Goal: Task Accomplishment & Management: Complete application form

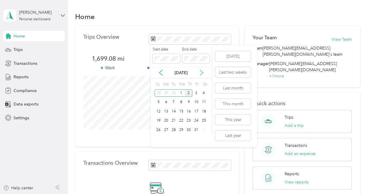
click at [201, 73] on icon at bounding box center [202, 73] width 6 height 6
click at [159, 72] on icon at bounding box center [160, 72] width 3 height 5
click at [159, 72] on icon at bounding box center [161, 73] width 6 height 6
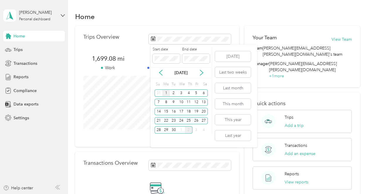
click at [167, 92] on div "1" at bounding box center [166, 92] width 8 height 7
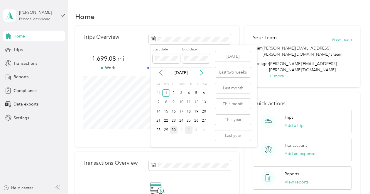
click at [174, 130] on div "30" at bounding box center [174, 129] width 8 height 7
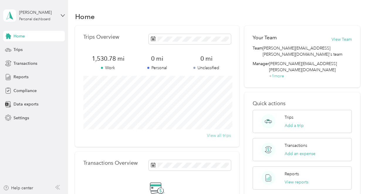
click at [222, 136] on button "View all trips" at bounding box center [219, 136] width 24 height 6
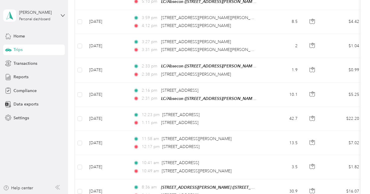
scroll to position [443, 0]
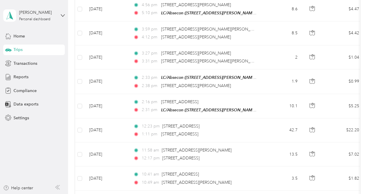
click at [21, 48] on span "Trips" at bounding box center [17, 50] width 9 height 6
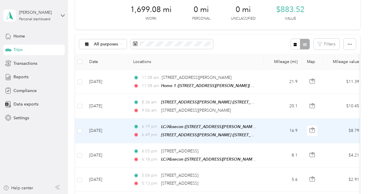
scroll to position [0, 0]
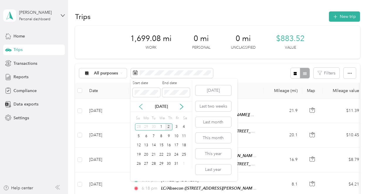
click at [141, 106] on icon at bounding box center [141, 107] width 6 height 6
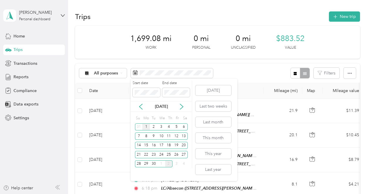
click at [147, 127] on div "1" at bounding box center [146, 126] width 8 height 7
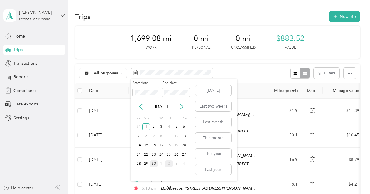
click at [155, 164] on div "30" at bounding box center [154, 163] width 8 height 7
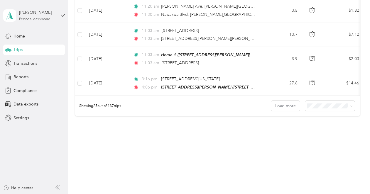
scroll to position [612, 0]
click at [323, 134] on span "100 per load" at bounding box center [324, 134] width 24 height 5
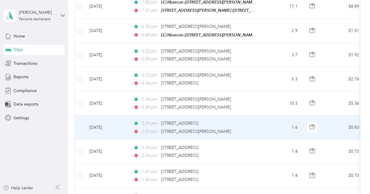
scroll to position [2427, 0]
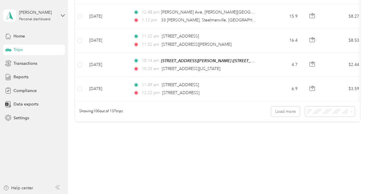
click at [321, 134] on div "100 per load" at bounding box center [329, 133] width 35 height 6
click at [288, 106] on button "Load more" at bounding box center [285, 111] width 29 height 10
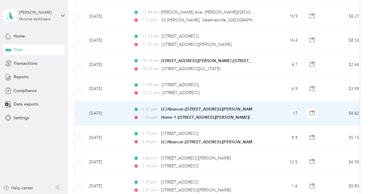
click at [287, 104] on td "17" at bounding box center [282, 113] width 39 height 25
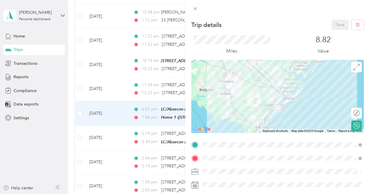
click at [179, 116] on div "Trip details Save This trip cannot be edited because it is either under review,…" at bounding box center [185, 97] width 370 height 194
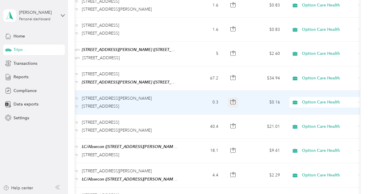
scroll to position [0, 82]
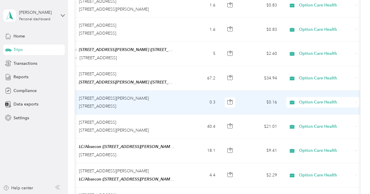
click at [301, 99] on span "Option Care Health" at bounding box center [326, 102] width 54 height 6
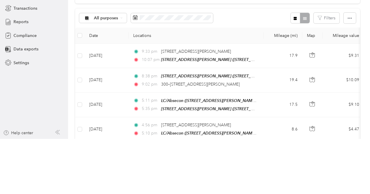
scroll to position [0, 0]
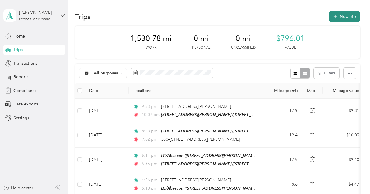
click at [335, 16] on icon "button" at bounding box center [335, 16] width 7 height 7
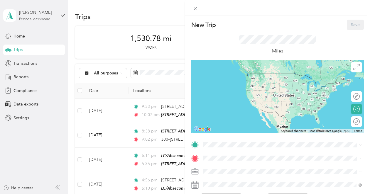
click at [232, 102] on div "Home [STREET_ADDRESS][PERSON_NAME][US_STATE]" at bounding box center [282, 95] width 155 height 14
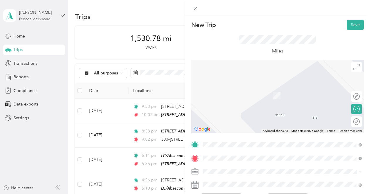
click at [236, 101] on span "[STREET_ADDRESS][US_STATE]" at bounding box center [242, 98] width 59 height 5
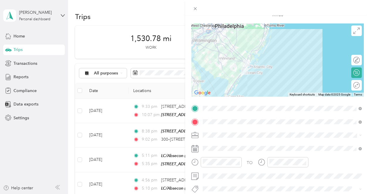
scroll to position [40, 0]
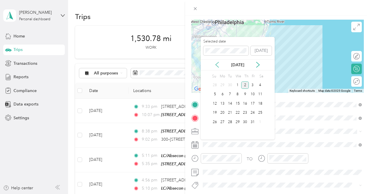
click at [217, 64] on icon at bounding box center [217, 65] width 6 height 6
click at [230, 95] on div "9" at bounding box center [230, 94] width 8 height 7
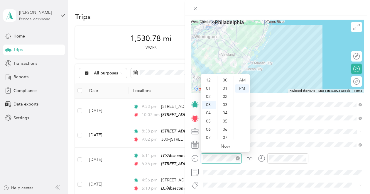
scroll to position [25, 0]
click at [208, 137] on div "10" at bounding box center [209, 138] width 14 height 8
click at [225, 80] on div "00" at bounding box center [225, 80] width 14 height 8
click at [243, 81] on div "AM" at bounding box center [242, 80] width 14 height 8
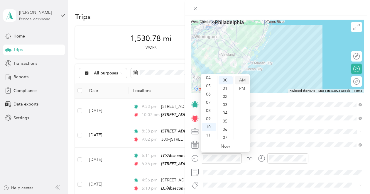
click at [243, 81] on div "AM" at bounding box center [242, 80] width 14 height 8
click at [234, 164] on div at bounding box center [216, 160] width 50 height 14
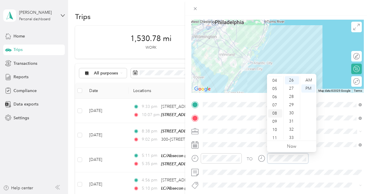
scroll to position [35, 0]
click at [276, 134] on div "11" at bounding box center [275, 135] width 14 height 8
click at [290, 79] on div "00" at bounding box center [292, 80] width 14 height 8
click at [310, 80] on div "AM" at bounding box center [308, 80] width 14 height 8
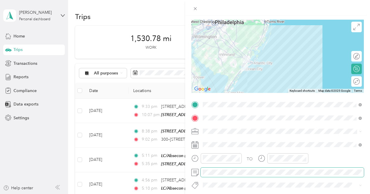
click at [260, 168] on span at bounding box center [282, 172] width 163 height 9
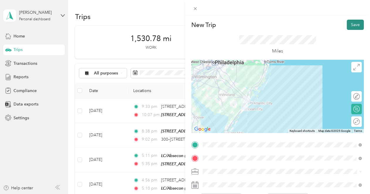
click at [354, 24] on button "Save" at bounding box center [355, 25] width 17 height 10
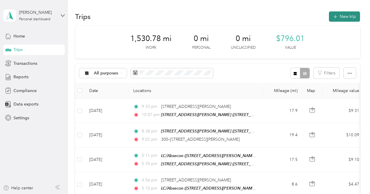
click at [337, 13] on button "New trip" at bounding box center [344, 16] width 31 height 10
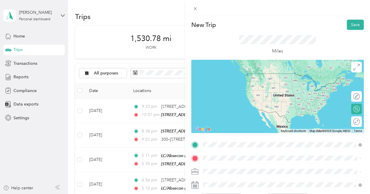
click at [243, 88] on span "[STREET_ADDRESS][US_STATE]" at bounding box center [242, 85] width 59 height 5
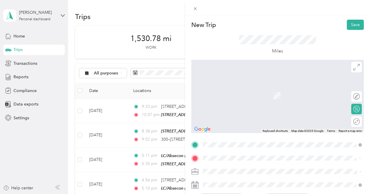
click at [242, 101] on span "[STREET_ADDRESS][US_STATE]" at bounding box center [242, 98] width 59 height 5
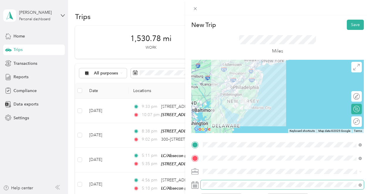
click at [202, 186] on span at bounding box center [282, 184] width 163 height 9
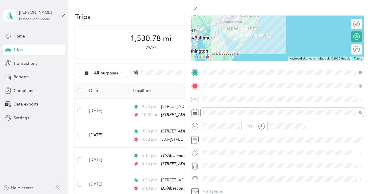
scroll to position [79, 0]
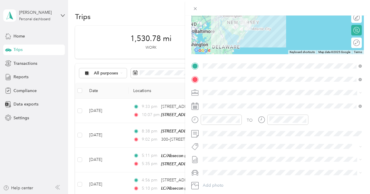
click at [193, 108] on rect at bounding box center [193, 108] width 1 height 1
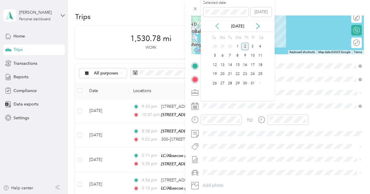
click at [216, 27] on icon at bounding box center [217, 25] width 3 height 5
click at [229, 55] on div "9" at bounding box center [230, 55] width 8 height 7
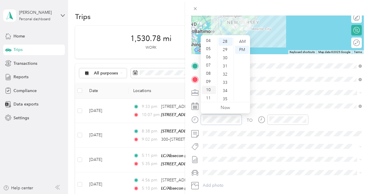
scroll to position [35, 0]
click at [210, 99] on div "11" at bounding box center [209, 97] width 14 height 8
click at [227, 57] on div "30" at bounding box center [225, 58] width 14 height 8
click at [242, 40] on div "AM" at bounding box center [242, 42] width 14 height 8
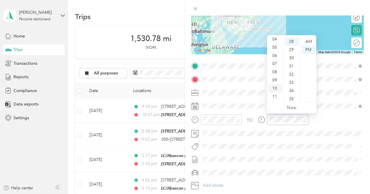
scroll to position [0, 0]
click at [275, 40] on div "12" at bounding box center [275, 42] width 14 height 8
click at [291, 41] on div "00" at bounding box center [292, 42] width 14 height 8
click at [307, 50] on div "PM" at bounding box center [308, 50] width 14 height 8
click at [281, 138] on div "TO Add photo" at bounding box center [277, 132] width 173 height 142
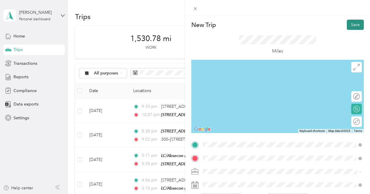
click at [353, 24] on button "Save" at bounding box center [355, 25] width 17 height 10
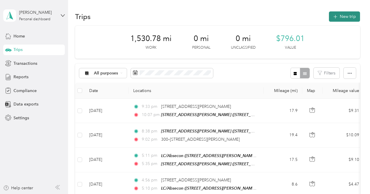
click at [336, 18] on icon "button" at bounding box center [335, 16] width 7 height 7
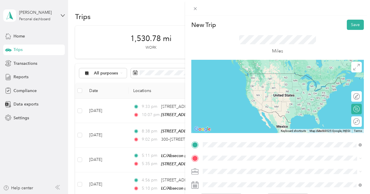
click at [245, 76] on span "[STREET_ADDRESS][US_STATE]" at bounding box center [242, 73] width 59 height 5
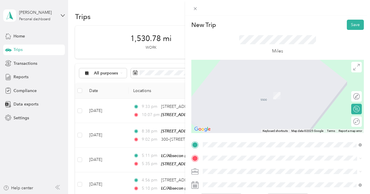
click at [248, 88] on span "[STREET_ADDRESS][PERSON_NAME][US_STATE]" at bounding box center [258, 84] width 91 height 5
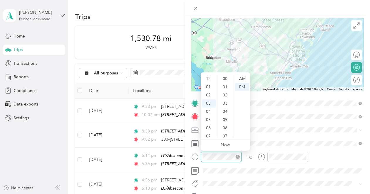
scroll to position [25, 0]
click at [242, 87] on div "PM" at bounding box center [242, 87] width 14 height 8
click at [208, 88] on div "01" at bounding box center [209, 87] width 14 height 8
click at [225, 79] on div "00" at bounding box center [225, 79] width 14 height 8
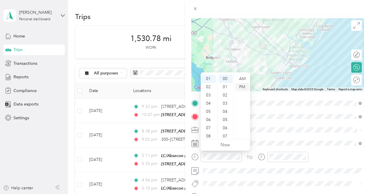
click at [244, 87] on div "PM" at bounding box center [242, 87] width 14 height 8
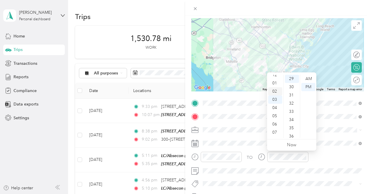
click at [276, 92] on div "02" at bounding box center [275, 91] width 14 height 8
click at [293, 78] on div "00" at bounding box center [292, 79] width 14 height 8
click at [310, 88] on div "PM" at bounding box center [308, 87] width 14 height 8
click at [323, 165] on div "TO" at bounding box center [277, 159] width 173 height 14
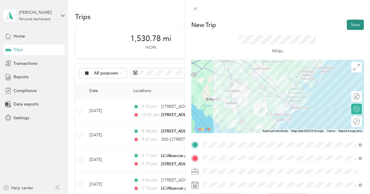
click at [351, 25] on button "Save" at bounding box center [355, 25] width 17 height 10
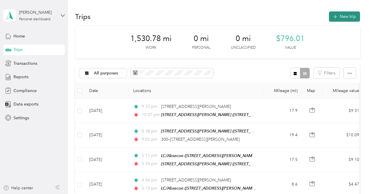
click at [338, 17] on icon "button" at bounding box center [335, 16] width 7 height 7
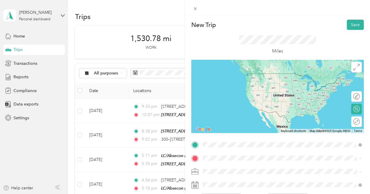
click at [239, 76] on span "[STREET_ADDRESS][PERSON_NAME][US_STATE]" at bounding box center [258, 73] width 91 height 5
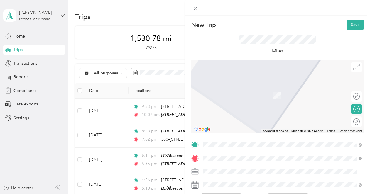
click at [249, 93] on li "[STREET_ADDRESS][US_STATE]" at bounding box center [282, 87] width 163 height 12
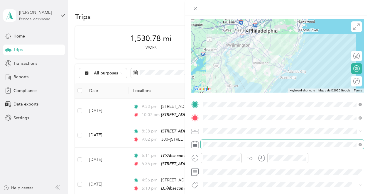
scroll to position [44, 0]
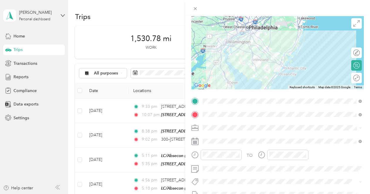
click at [196, 142] on icon at bounding box center [194, 141] width 7 height 7
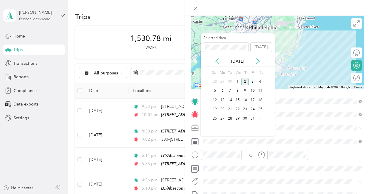
click at [216, 62] on icon at bounding box center [217, 61] width 6 height 6
click at [230, 91] on div "9" at bounding box center [230, 90] width 8 height 7
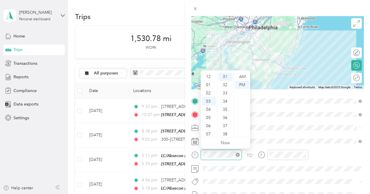
scroll to position [25, 0]
click at [212, 85] on div "04" at bounding box center [209, 85] width 14 height 8
click at [225, 93] on div "30" at bounding box center [225, 93] width 14 height 8
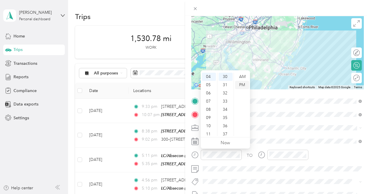
click at [242, 82] on div "PM" at bounding box center [242, 85] width 14 height 8
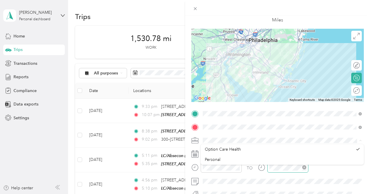
scroll to position [30, 0]
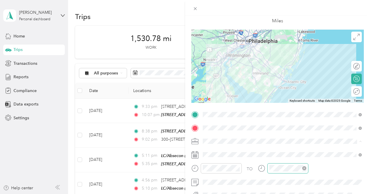
click at [280, 172] on div at bounding box center [287, 168] width 41 height 10
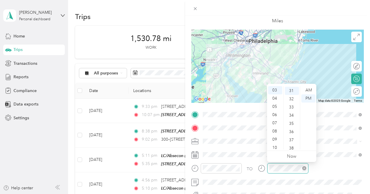
scroll to position [255, 0]
click at [276, 107] on div "05" at bounding box center [275, 107] width 14 height 8
click at [293, 90] on div "30" at bounding box center [292, 91] width 14 height 8
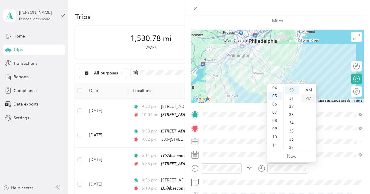
click at [308, 99] on div "PM" at bounding box center [308, 98] width 14 height 8
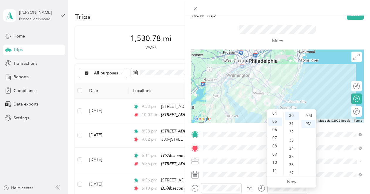
scroll to position [0, 0]
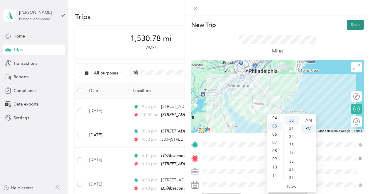
click at [353, 25] on button "Save" at bounding box center [355, 25] width 17 height 10
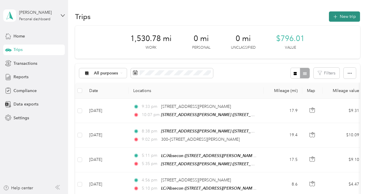
click at [338, 16] on icon "button" at bounding box center [335, 16] width 7 height 7
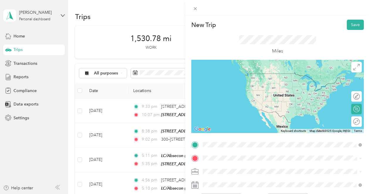
click at [244, 94] on span "[STREET_ADDRESS][US_STATE]" at bounding box center [242, 91] width 59 height 5
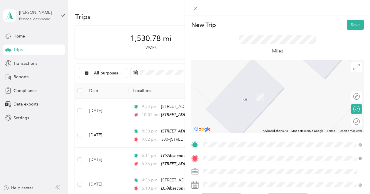
click at [238, 94] on span "[STREET_ADDRESS][PERSON_NAME][PERSON_NAME][US_STATE]" at bounding box center [275, 95] width 124 height 5
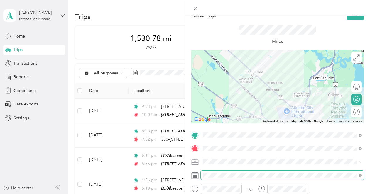
scroll to position [10, 0]
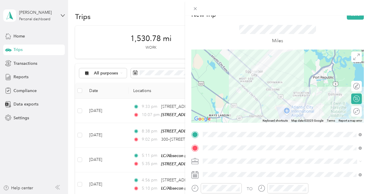
click at [196, 174] on icon at bounding box center [194, 174] width 7 height 7
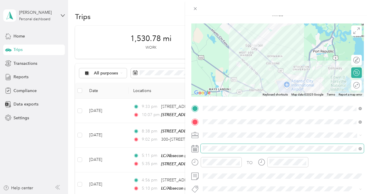
scroll to position [38, 0]
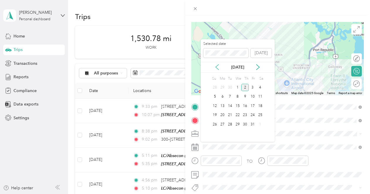
click at [217, 67] on icon at bounding box center [217, 67] width 6 height 6
click at [230, 95] on div "9" at bounding box center [230, 96] width 8 height 7
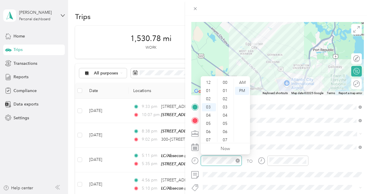
scroll to position [263, 0]
click at [208, 99] on div "05" at bounding box center [209, 99] width 14 height 8
click at [225, 81] on div "00" at bounding box center [225, 83] width 14 height 8
click at [243, 92] on div "PM" at bounding box center [242, 91] width 14 height 8
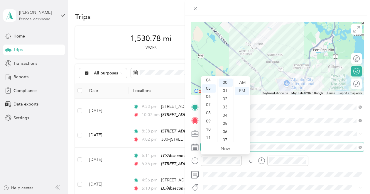
click at [269, 149] on span at bounding box center [282, 147] width 163 height 9
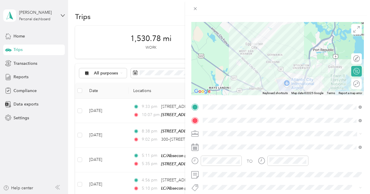
click at [262, 161] on icon at bounding box center [261, 160] width 7 height 7
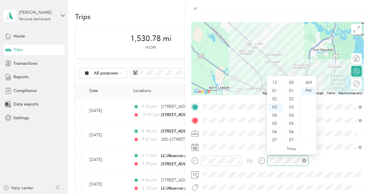
scroll to position [263, 0]
click at [273, 99] on div "05" at bounding box center [275, 99] width 14 height 8
click at [291, 105] on div "15" at bounding box center [292, 103] width 14 height 8
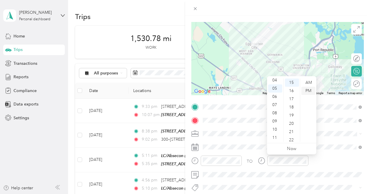
click at [313, 92] on div "PM" at bounding box center [308, 91] width 14 height 8
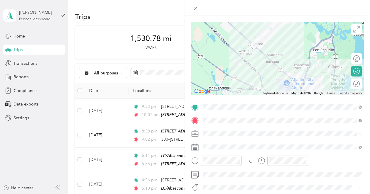
click at [323, 140] on div "TO Add photo" at bounding box center [277, 173] width 173 height 142
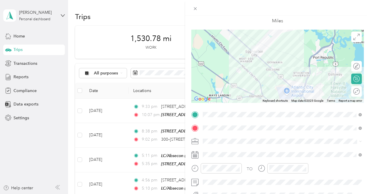
scroll to position [0, 0]
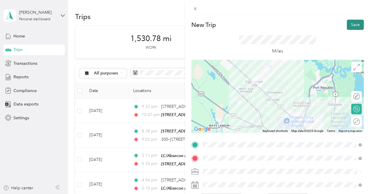
click at [352, 24] on button "Save" at bounding box center [355, 25] width 17 height 10
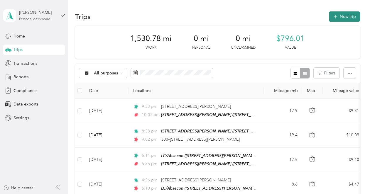
click at [338, 17] on icon "button" at bounding box center [335, 16] width 7 height 7
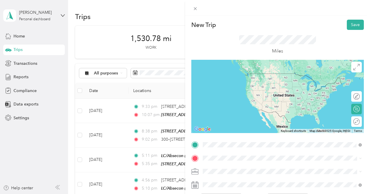
click at [265, 79] on div "LC/Absecon [STREET_ADDRESS][PERSON_NAME][PERSON_NAME][US_STATE]" at bounding box center [275, 79] width 124 height 12
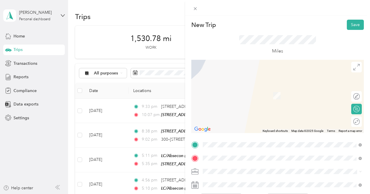
click at [262, 91] on div "[STREET_ADDRESS][GEOGRAPHIC_DATA][PERSON_NAME] [STREET_ADDRESS][PERSON_NAME][US…" at bounding box center [258, 92] width 91 height 12
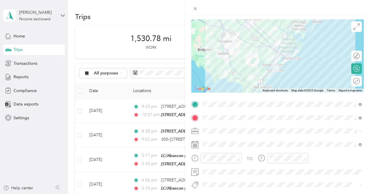
scroll to position [46, 0]
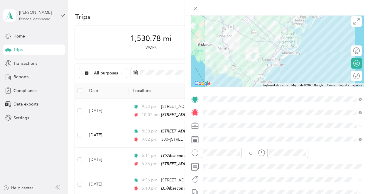
click at [195, 139] on rect at bounding box center [195, 139] width 1 height 1
click at [194, 140] on icon at bounding box center [194, 139] width 7 height 7
click at [195, 140] on icon at bounding box center [194, 139] width 7 height 7
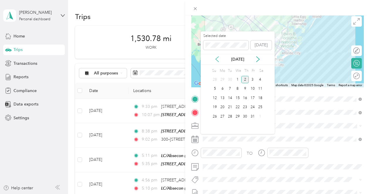
click at [218, 58] on icon at bounding box center [217, 59] width 6 height 6
click at [230, 88] on div "9" at bounding box center [230, 88] width 8 height 7
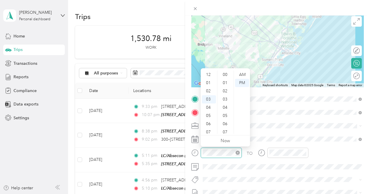
scroll to position [271, 0]
click at [211, 92] on div "05" at bounding box center [209, 91] width 14 height 8
click at [226, 89] on div "15" at bounding box center [225, 89] width 14 height 8
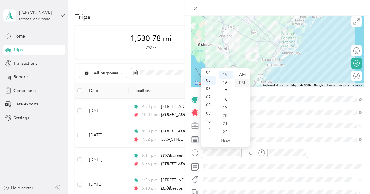
click at [245, 80] on div "PM" at bounding box center [242, 83] width 14 height 8
click at [243, 84] on div "PM" at bounding box center [242, 83] width 14 height 8
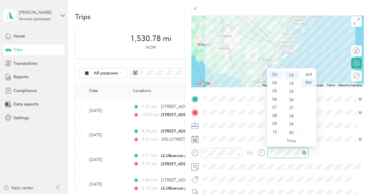
scroll to position [271, 0]
click at [274, 99] on div "06" at bounding box center [275, 99] width 14 height 8
click at [290, 73] on div "00" at bounding box center [292, 75] width 14 height 8
click at [308, 83] on div "PM" at bounding box center [308, 83] width 14 height 8
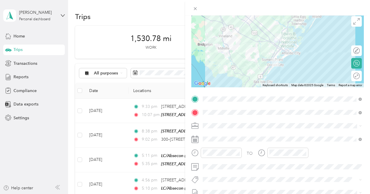
click at [304, 161] on div at bounding box center [283, 155] width 50 height 14
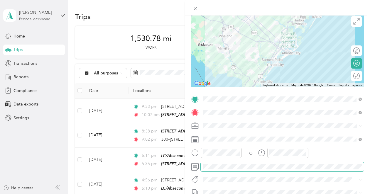
scroll to position [51, 0]
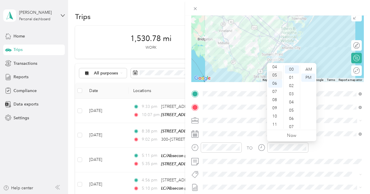
click at [276, 74] on div "05" at bounding box center [275, 75] width 14 height 8
click at [292, 103] on div "45" at bounding box center [292, 103] width 14 height 8
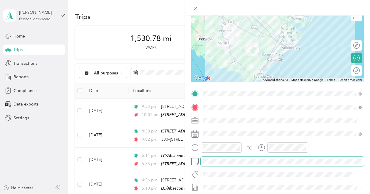
scroll to position [0, 0]
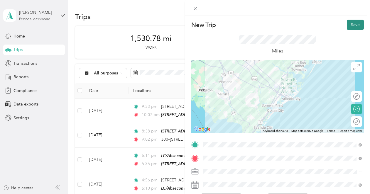
click at [351, 23] on button "Save" at bounding box center [355, 25] width 17 height 10
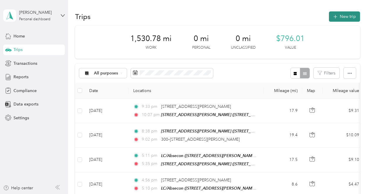
click at [337, 18] on icon "button" at bounding box center [335, 16] width 7 height 7
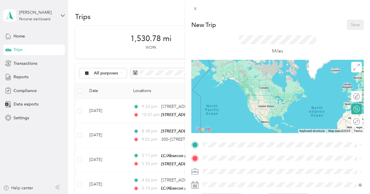
click at [238, 77] on div "[STREET_ADDRESS][GEOGRAPHIC_DATA][PERSON_NAME] [STREET_ADDRESS][PERSON_NAME][US…" at bounding box center [258, 79] width 91 height 12
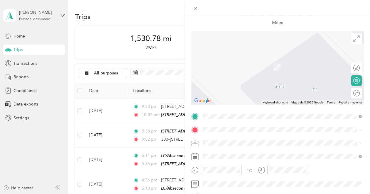
scroll to position [34, 0]
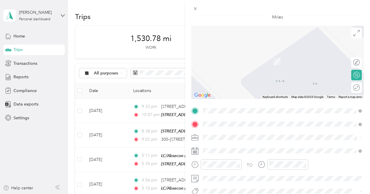
click at [244, 50] on span "[STREET_ADDRESS][PERSON_NAME][US_STATE]" at bounding box center [258, 52] width 91 height 5
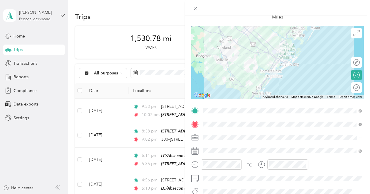
click at [195, 153] on icon at bounding box center [194, 150] width 7 height 7
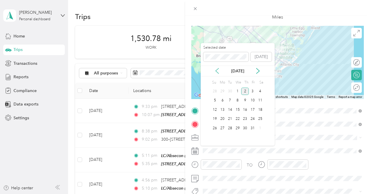
click at [217, 70] on icon at bounding box center [217, 70] width 3 height 5
click at [238, 101] on div "10" at bounding box center [238, 100] width 8 height 7
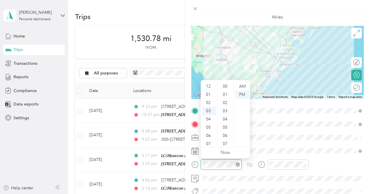
scroll to position [25, 0]
click at [210, 143] on div "10" at bounding box center [209, 144] width 14 height 8
click at [226, 87] on div "00" at bounding box center [225, 86] width 14 height 8
click at [243, 87] on div "AM" at bounding box center [242, 86] width 14 height 8
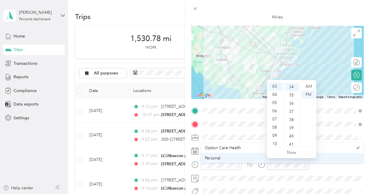
scroll to position [279, 0]
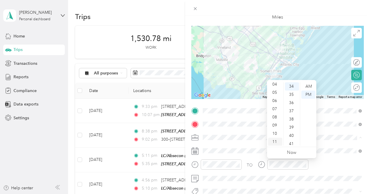
click at [275, 142] on div "11" at bounding box center [275, 142] width 14 height 8
click at [293, 84] on div "00" at bounding box center [292, 86] width 14 height 8
click at [311, 86] on div "AM" at bounding box center [308, 86] width 14 height 8
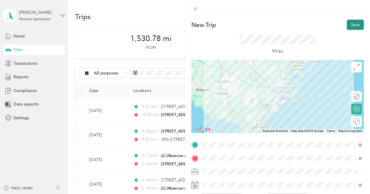
click at [355, 26] on button "Save" at bounding box center [355, 25] width 17 height 10
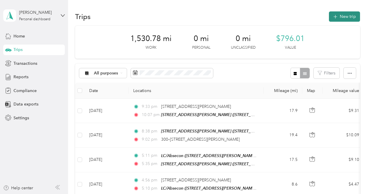
click at [338, 16] on icon "button" at bounding box center [335, 16] width 7 height 7
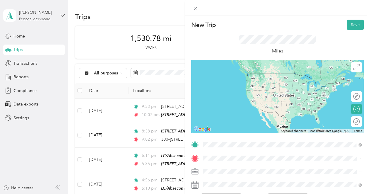
click at [242, 74] on span "[STREET_ADDRESS][PERSON_NAME][US_STATE]" at bounding box center [258, 73] width 91 height 5
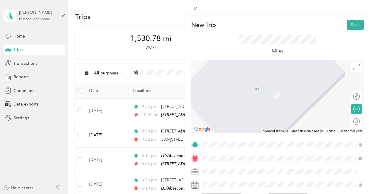
click at [234, 89] on span "[STREET_ADDRESS][PERSON_NAME][US_STATE]" at bounding box center [258, 86] width 91 height 5
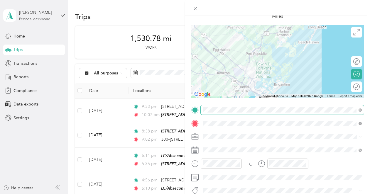
scroll to position [57, 0]
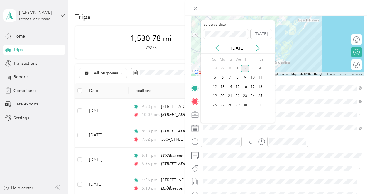
click at [218, 48] on icon at bounding box center [217, 48] width 6 height 6
click at [238, 77] on div "10" at bounding box center [238, 77] width 8 height 7
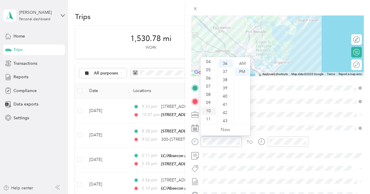
scroll to position [35, 0]
click at [208, 119] on div "11" at bounding box center [209, 119] width 14 height 8
click at [225, 68] on div "30" at bounding box center [225, 67] width 14 height 8
click at [241, 64] on div "AM" at bounding box center [242, 64] width 14 height 8
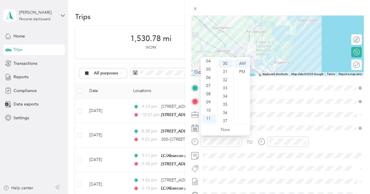
click at [261, 121] on div "TO Add photo" at bounding box center [277, 154] width 173 height 142
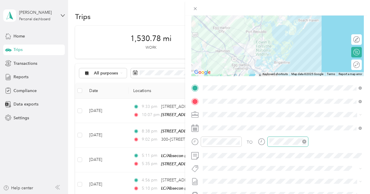
click at [268, 143] on div at bounding box center [287, 142] width 41 height 10
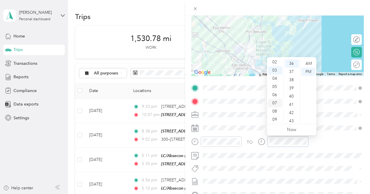
scroll to position [0, 0]
click at [275, 62] on div "12" at bounding box center [275, 64] width 14 height 8
click at [291, 116] on div "30" at bounding box center [292, 115] width 14 height 8
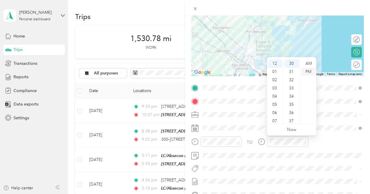
click at [308, 72] on div "PM" at bounding box center [308, 72] width 14 height 8
click at [279, 161] on div "TO Add photo" at bounding box center [277, 154] width 173 height 142
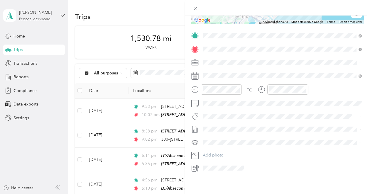
scroll to position [0, 0]
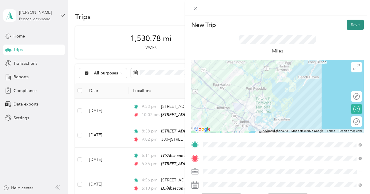
click at [351, 25] on button "Save" at bounding box center [355, 25] width 17 height 10
click at [356, 24] on button "Save" at bounding box center [355, 25] width 17 height 10
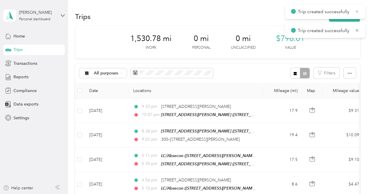
click at [357, 10] on icon at bounding box center [357, 11] width 5 height 5
click at [356, 11] on icon at bounding box center [357, 11] width 3 height 3
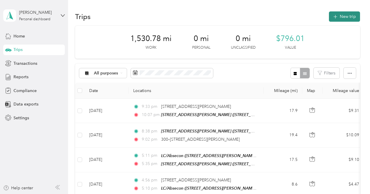
click at [342, 17] on button "New trip" at bounding box center [344, 16] width 31 height 10
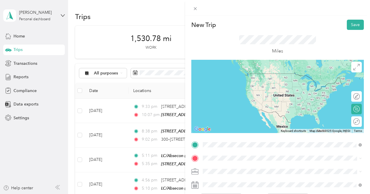
click at [257, 76] on span "[STREET_ADDRESS][PERSON_NAME][US_STATE]" at bounding box center [258, 73] width 91 height 5
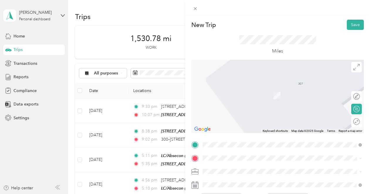
click at [261, 93] on span "[STREET_ADDRESS][PERSON_NAME][PERSON_NAME][US_STATE]" at bounding box center [275, 95] width 124 height 5
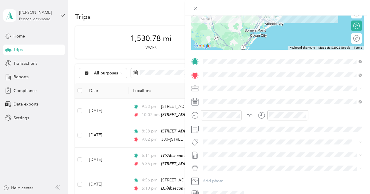
scroll to position [86, 0]
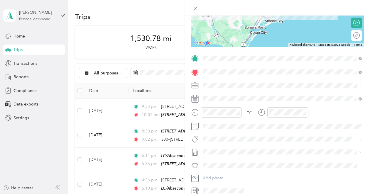
click at [196, 100] on rect at bounding box center [196, 99] width 1 height 1
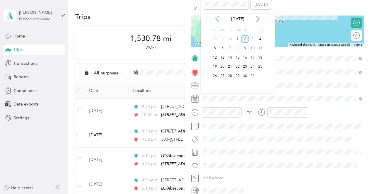
click at [217, 17] on icon at bounding box center [217, 18] width 3 height 5
click at [238, 48] on div "10" at bounding box center [238, 48] width 8 height 7
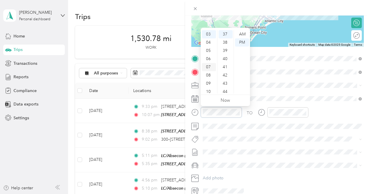
scroll to position [0, 0]
click at [207, 34] on div "12" at bounding box center [209, 34] width 14 height 8
click at [225, 83] on div "30" at bounding box center [225, 81] width 14 height 8
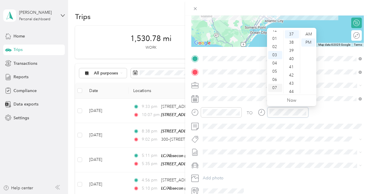
scroll to position [0, 0]
click at [275, 40] on div "01" at bounding box center [275, 42] width 14 height 8
click at [293, 64] on div "20" at bounding box center [292, 65] width 14 height 8
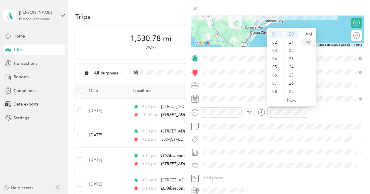
click at [308, 42] on div "PM" at bounding box center [308, 42] width 14 height 8
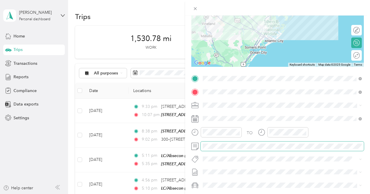
scroll to position [0, 0]
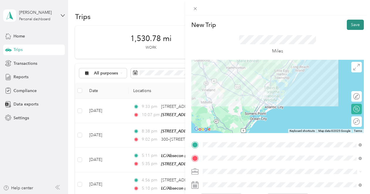
click at [353, 23] on button "Save" at bounding box center [355, 25] width 17 height 10
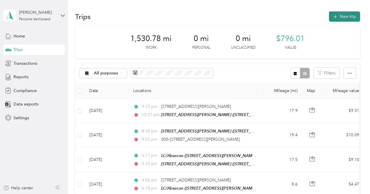
click at [336, 19] on button "New trip" at bounding box center [344, 16] width 31 height 10
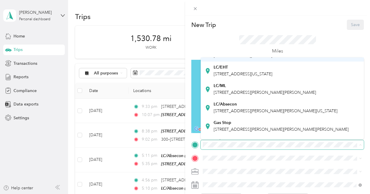
scroll to position [65, 0]
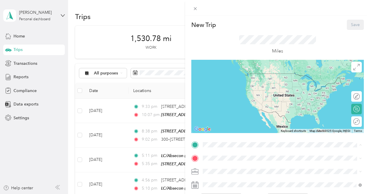
click at [228, 113] on div "LC/Absecon [STREET_ADDRESS][PERSON_NAME][PERSON_NAME][US_STATE]" at bounding box center [275, 107] width 124 height 12
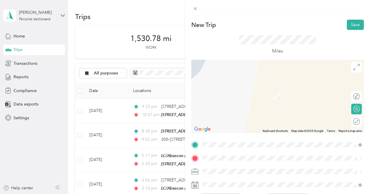
click at [241, 91] on div "[STREET_ADDRESS][GEOGRAPHIC_DATA][PERSON_NAME] [STREET_ADDRESS][PERSON_NAME][US…" at bounding box center [258, 92] width 91 height 12
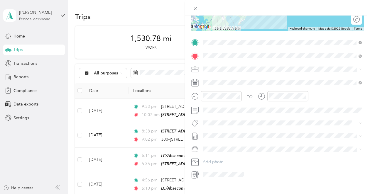
scroll to position [109, 0]
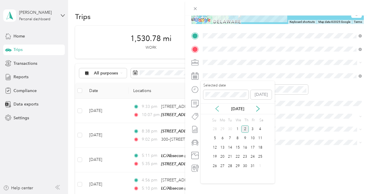
click at [217, 108] on icon at bounding box center [217, 108] width 3 height 5
click at [238, 137] on div "10" at bounding box center [238, 138] width 8 height 7
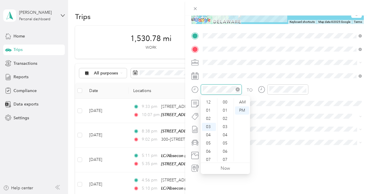
scroll to position [25, 0]
click at [209, 107] on div "02" at bounding box center [209, 106] width 14 height 8
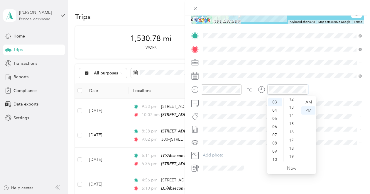
scroll to position [0, 0]
click at [289, 105] on div "00" at bounding box center [292, 102] width 14 height 8
click at [309, 111] on div "PM" at bounding box center [308, 110] width 14 height 8
click at [215, 188] on div "New Trip Save This trip cannot be edited because it is either under review, app…" at bounding box center [277, 113] width 185 height 194
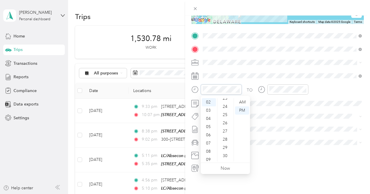
scroll to position [195, 0]
click at [226, 154] on div "30" at bounding box center [225, 154] width 14 height 8
click at [288, 120] on div "TO Add photo" at bounding box center [277, 102] width 173 height 142
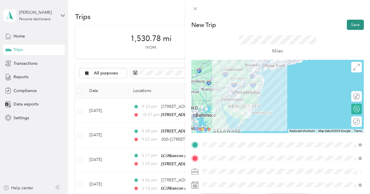
click at [356, 21] on button "Save" at bounding box center [355, 25] width 17 height 10
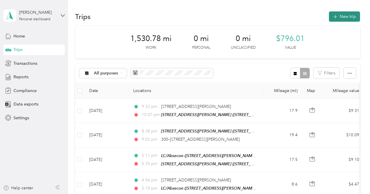
click at [336, 17] on icon "button" at bounding box center [335, 16] width 7 height 7
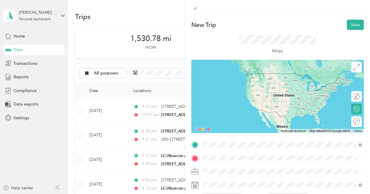
click at [246, 72] on span "[STREET_ADDRESS][US_STATE]" at bounding box center [242, 73] width 59 height 5
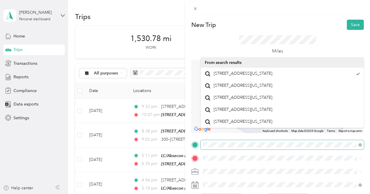
click at [184, 141] on div "New Trip Save This trip cannot be edited because it is either under review, app…" at bounding box center [185, 97] width 370 height 194
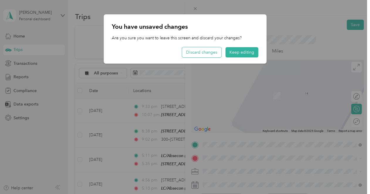
click at [197, 55] on button "Discard changes" at bounding box center [201, 52] width 39 height 10
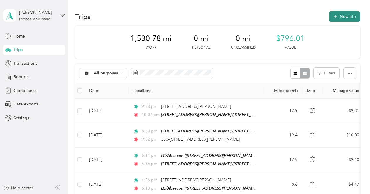
click at [335, 18] on span "button" at bounding box center [335, 16] width 5 height 5
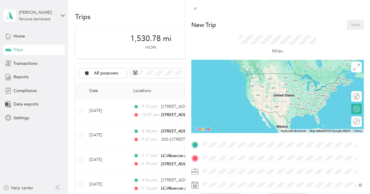
click at [239, 80] on span "[STREET_ADDRESS][PERSON_NAME][US_STATE]" at bounding box center [258, 82] width 91 height 5
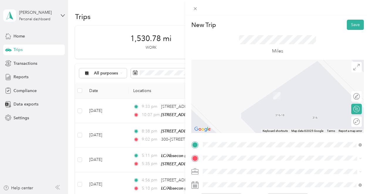
click at [230, 89] on span "[STREET_ADDRESS][US_STATE]" at bounding box center [242, 86] width 59 height 5
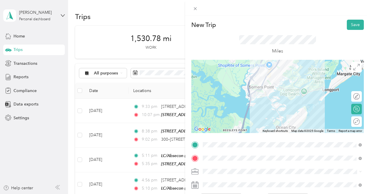
click at [195, 184] on icon at bounding box center [194, 185] width 7 height 7
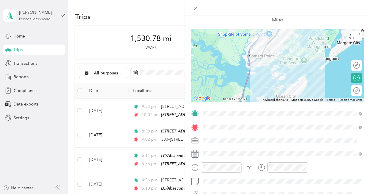
scroll to position [32, 0]
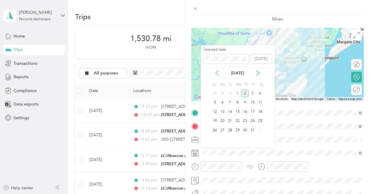
click at [218, 72] on icon at bounding box center [217, 73] width 6 height 6
click at [253, 103] on div "12" at bounding box center [253, 102] width 8 height 7
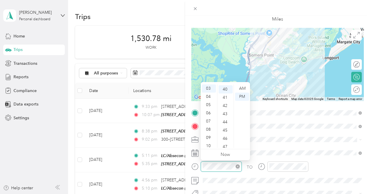
scroll to position [328, 0]
click at [208, 146] on div "10" at bounding box center [209, 146] width 14 height 8
click at [226, 85] on div "00" at bounding box center [225, 88] width 14 height 8
click at [244, 88] on div "AM" at bounding box center [242, 88] width 14 height 8
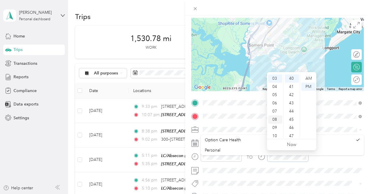
scroll to position [35, 0]
click at [276, 134] on div "11" at bounding box center [275, 134] width 14 height 8
click at [291, 78] on div "00" at bounding box center [292, 78] width 14 height 8
click at [311, 79] on div "AM" at bounding box center [308, 78] width 14 height 8
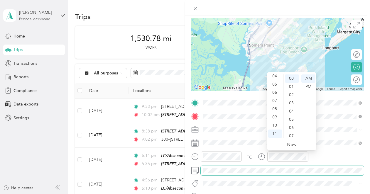
click at [328, 168] on span at bounding box center [282, 170] width 163 height 9
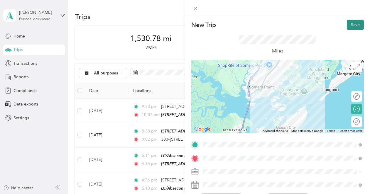
click at [353, 27] on button "Save" at bounding box center [355, 25] width 17 height 10
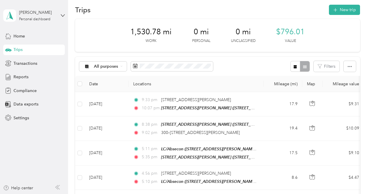
scroll to position [8, 0]
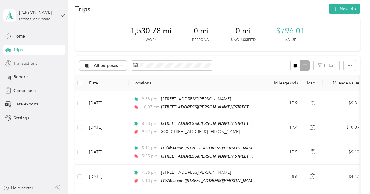
click at [28, 63] on span "Transactions" at bounding box center [25, 63] width 24 height 6
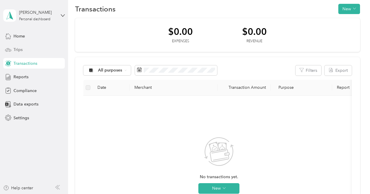
click at [18, 50] on span "Trips" at bounding box center [17, 50] width 9 height 6
